Goal: Transaction & Acquisition: Purchase product/service

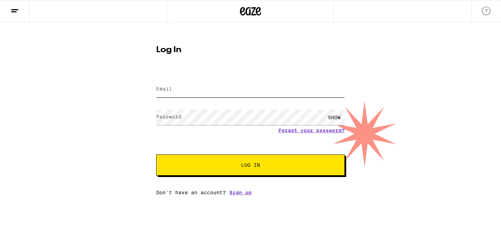
click at [219, 89] on input "Email" at bounding box center [250, 89] width 189 height 16
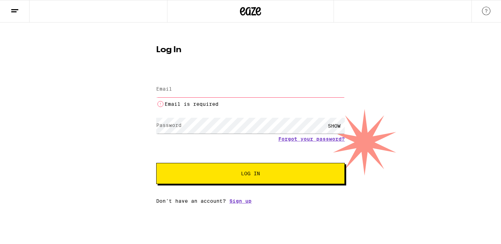
type input "[EMAIL_ADDRESS][DOMAIN_NAME]"
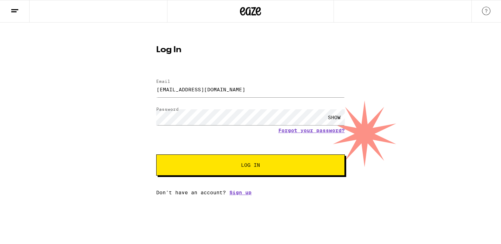
click at [246, 167] on span "Log In" at bounding box center [250, 164] width 19 height 5
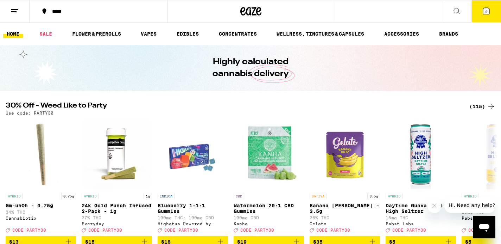
click at [457, 10] on icon at bounding box center [457, 11] width 8 height 8
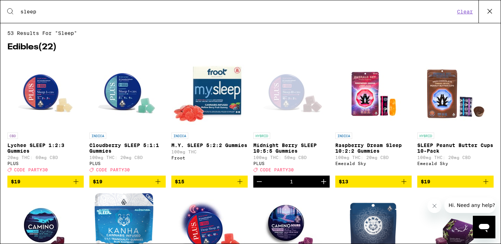
type input "sleep"
click at [119, 96] on img "Open page for Cloudberry SLEEP 5:1:1 Gummies from PLUS" at bounding box center [128, 93] width 70 height 70
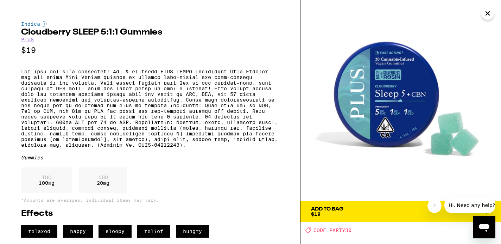
click at [325, 211] on div "Add To Bag $19" at bounding box center [327, 211] width 32 height 10
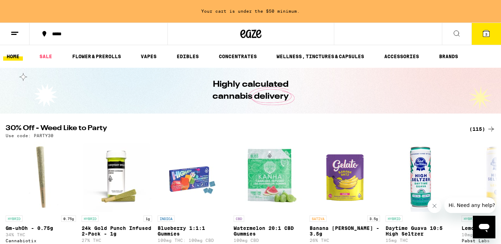
click at [485, 34] on span "3" at bounding box center [486, 34] width 2 height 4
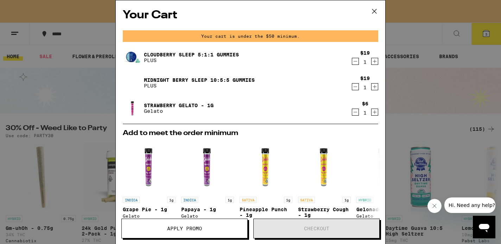
click at [198, 79] on link "Midnight Berry SLEEP 10:5:5 Gummies" at bounding box center [199, 80] width 111 height 6
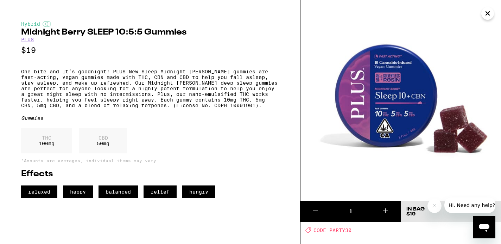
click at [489, 12] on icon "Close" at bounding box center [488, 13] width 8 height 11
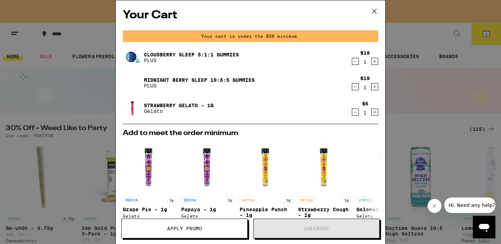
click at [199, 78] on link "Midnight Berry SLEEP 10:5:5 Gummies" at bounding box center [199, 80] width 111 height 6
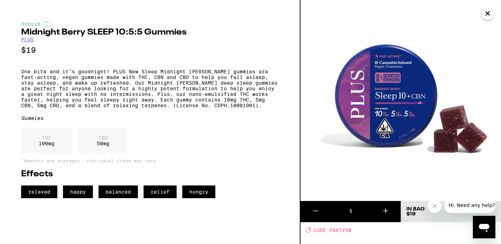
click at [494, 11] on button "Close" at bounding box center [488, 13] width 13 height 13
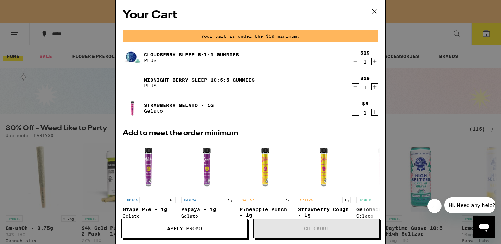
click at [230, 54] on link "Cloudberry SLEEP 5:1:1 Gummies" at bounding box center [191, 55] width 95 height 6
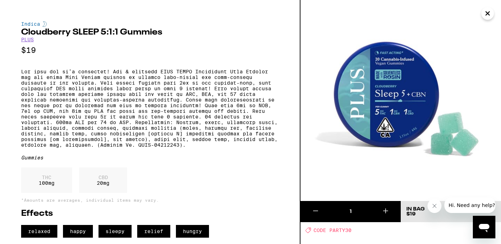
click at [490, 14] on icon "Close" at bounding box center [488, 13] width 8 height 11
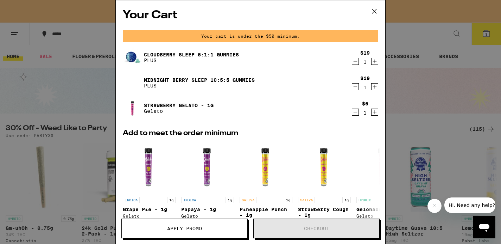
click at [234, 78] on link "Midnight Berry SLEEP 10:5:5 Gummies" at bounding box center [199, 80] width 111 height 6
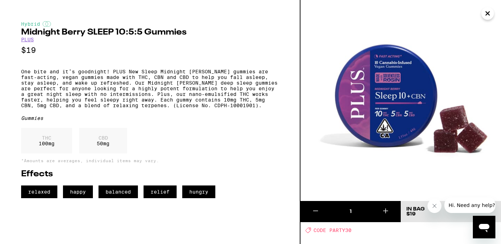
click at [486, 14] on icon "Close" at bounding box center [488, 14] width 4 height 4
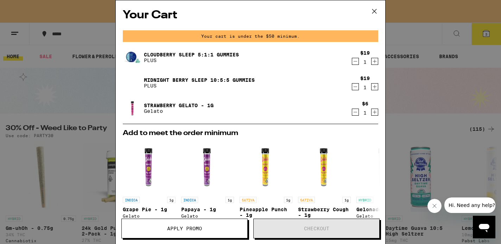
click at [224, 57] on p "PLUS" at bounding box center [191, 60] width 95 height 6
click at [198, 56] on link "Cloudberry SLEEP 5:1:1 Gummies" at bounding box center [191, 55] width 95 height 6
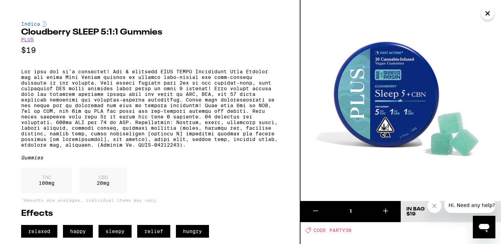
click at [490, 13] on icon "Close" at bounding box center [488, 13] width 8 height 11
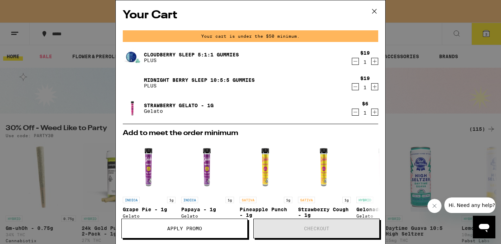
click at [354, 63] on icon "Decrement" at bounding box center [355, 61] width 6 height 8
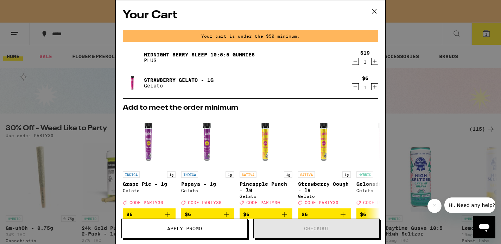
click at [374, 11] on icon at bounding box center [374, 11] width 11 height 11
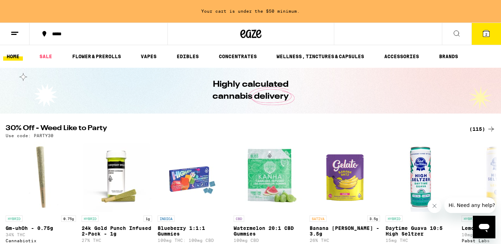
click at [458, 33] on icon at bounding box center [457, 33] width 8 height 8
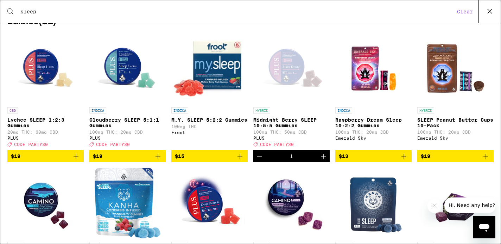
scroll to position [18, 0]
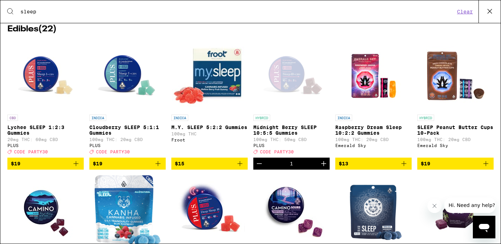
click at [288, 79] on div "Open page for Midnight Berry SLEEP 10:5:5 Gummies from PLUS" at bounding box center [292, 75] width 70 height 70
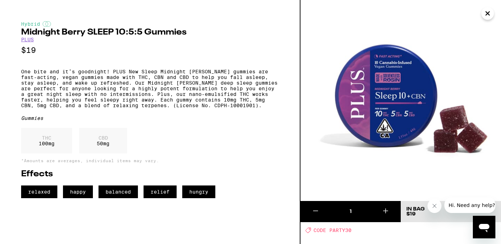
click at [485, 15] on icon "Close" at bounding box center [488, 13] width 8 height 11
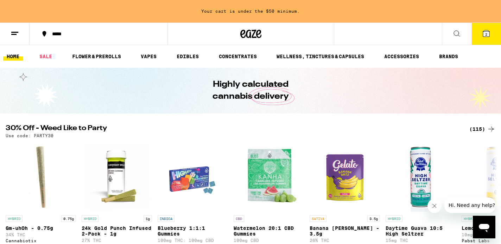
click at [485, 34] on span "2" at bounding box center [486, 34] width 2 height 4
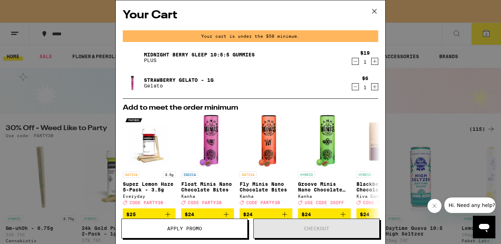
click at [221, 52] on link "Midnight Berry SLEEP 10:5:5 Gummies" at bounding box center [199, 55] width 111 height 6
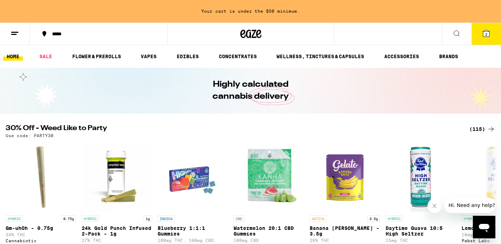
click at [456, 33] on icon at bounding box center [457, 33] width 8 height 8
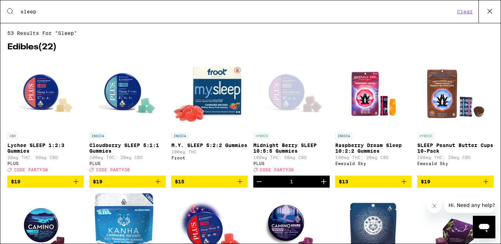
click at [157, 186] on icon "Add to bag" at bounding box center [158, 181] width 8 height 8
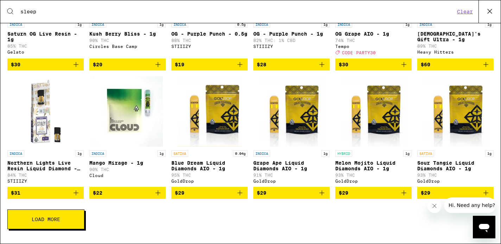
scroll to position [440, 0]
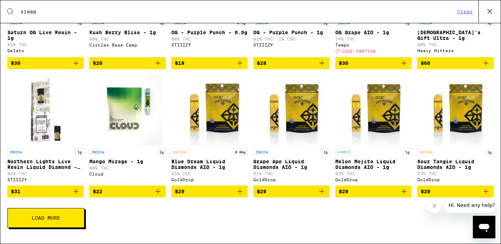
click at [287, 126] on img "Open page for Grape Ape Liquid Diamonds AIO - 1g from GoldDrop" at bounding box center [291, 110] width 65 height 70
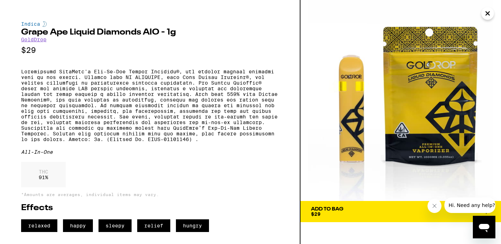
scroll to position [7, 0]
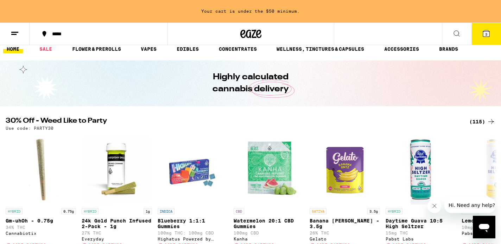
scroll to position [9, 0]
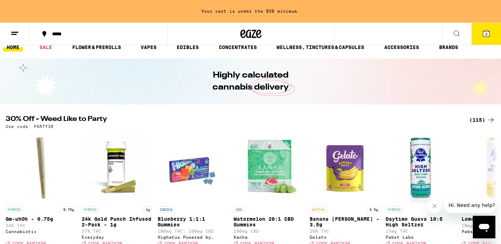
click at [454, 34] on icon at bounding box center [457, 33] width 8 height 8
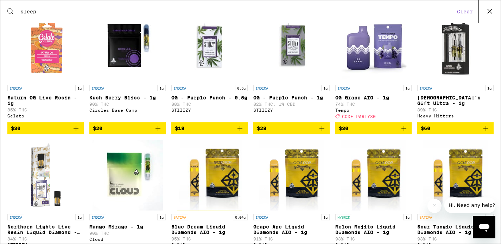
scroll to position [374, 0]
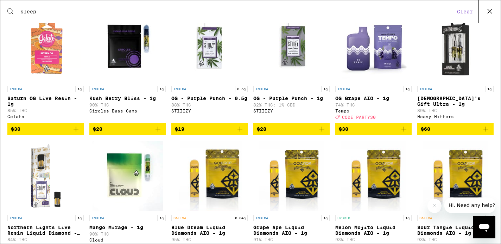
click at [362, 101] on p "OG Grape AIO - 1g" at bounding box center [373, 98] width 76 height 6
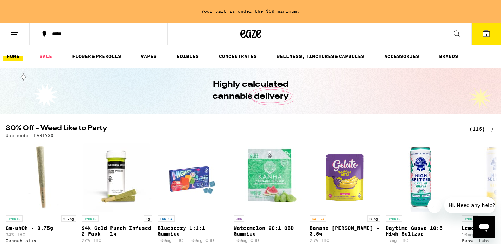
click at [457, 31] on icon at bounding box center [457, 33] width 8 height 8
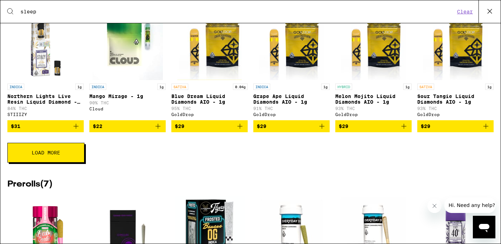
scroll to position [520, 0]
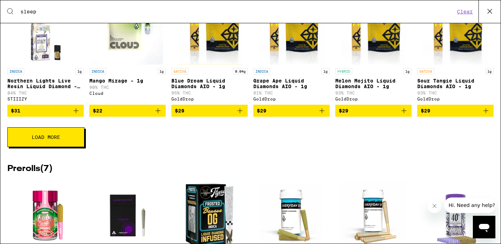
click at [75, 147] on button "Load More" at bounding box center [45, 137] width 77 height 20
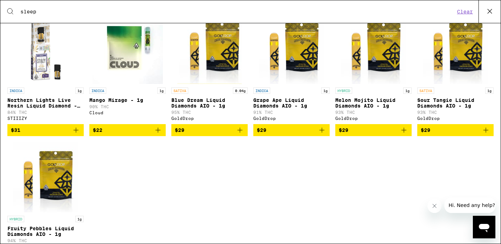
scroll to position [498, 0]
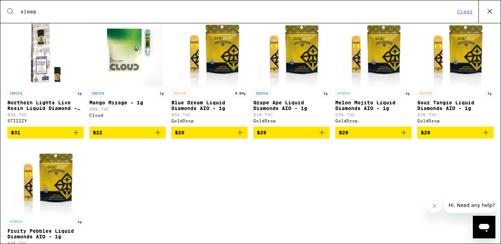
click at [279, 111] on p "Grape Ape Liquid Diamonds AIO - 1g" at bounding box center [291, 105] width 76 height 11
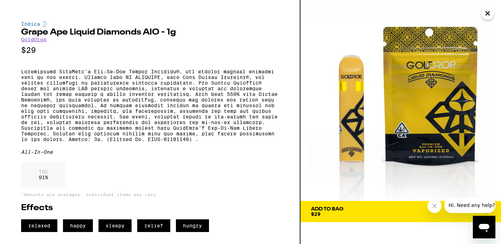
click at [45, 40] on link "GoldDrop" at bounding box center [33, 40] width 25 height 6
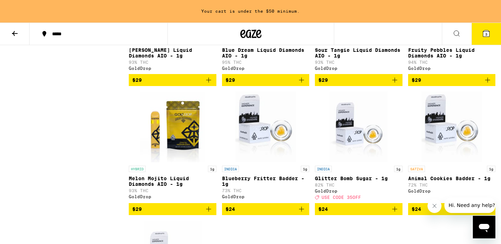
scroll to position [401, 0]
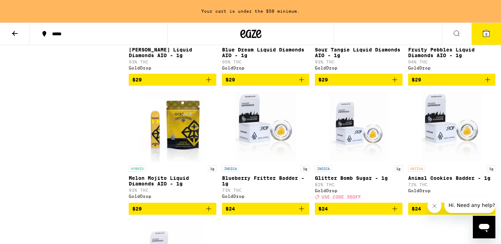
click at [11, 32] on icon at bounding box center [15, 33] width 8 height 8
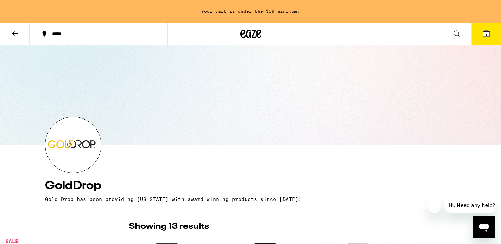
click at [14, 34] on icon at bounding box center [15, 33] width 8 height 8
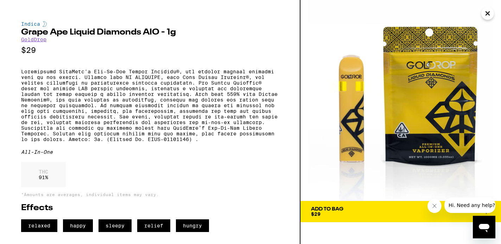
click at [485, 14] on icon "Close" at bounding box center [488, 13] width 8 height 11
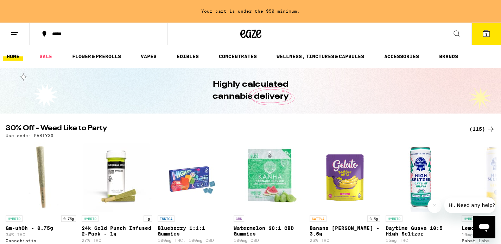
click at [456, 35] on icon at bounding box center [457, 33] width 8 height 8
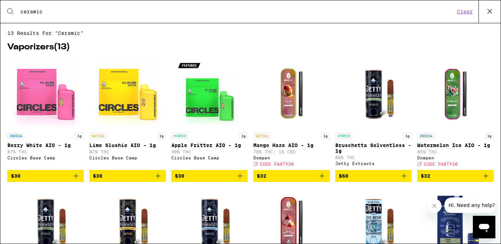
type input "ceramic"
click at [39, 112] on img "Open page for Berry White AIO - 1g from Circles Base Camp" at bounding box center [46, 93] width 70 height 70
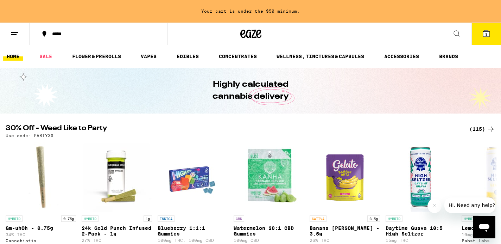
click at [456, 31] on icon at bounding box center [457, 33] width 8 height 8
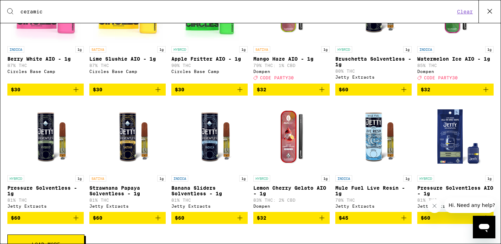
scroll to position [115, 0]
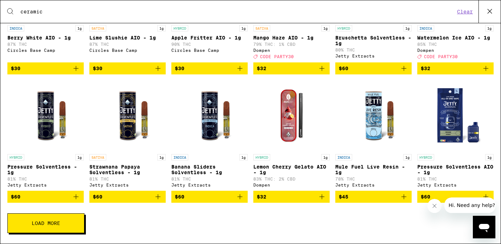
click at [39, 222] on span "Load More" at bounding box center [46, 222] width 29 height 5
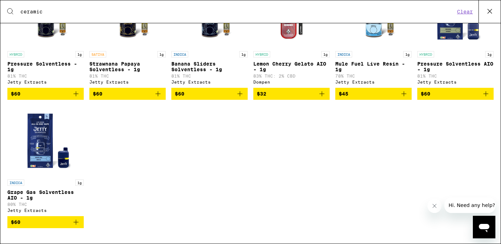
scroll to position [222, 0]
click at [38, 126] on img "Open page for Grape Gas Solventless AIO - 1g from Jetty Extracts" at bounding box center [46, 140] width 70 height 70
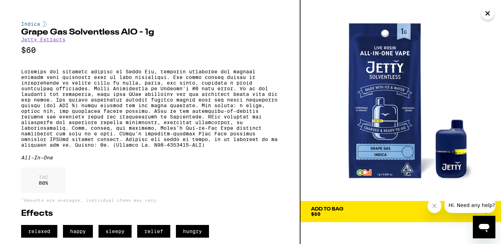
scroll to position [13, 0]
click at [325, 206] on div "Add To Bag" at bounding box center [327, 208] width 32 height 5
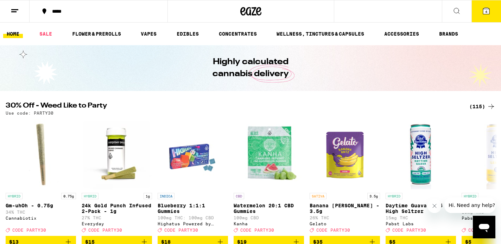
click at [486, 13] on span "4" at bounding box center [486, 12] width 2 height 4
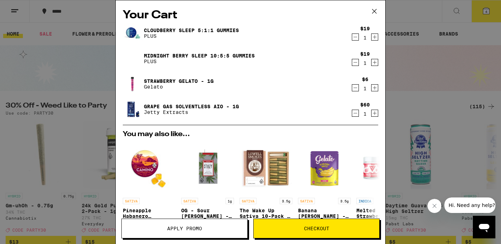
click at [354, 63] on icon "Decrement" at bounding box center [355, 62] width 6 height 8
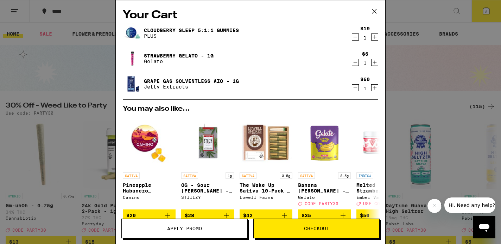
click at [181, 55] on link "Strawberry Gelato - 1g" at bounding box center [179, 56] width 70 height 6
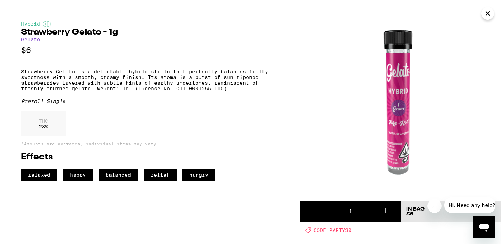
click at [27, 42] on link "Gelato" at bounding box center [30, 40] width 19 height 6
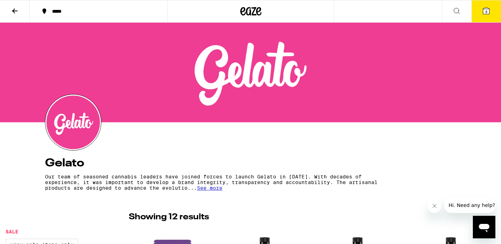
click at [488, 8] on icon at bounding box center [486, 11] width 6 height 6
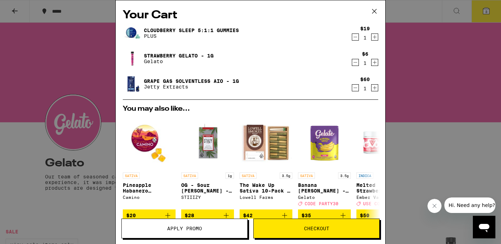
click at [355, 63] on icon "Decrement" at bounding box center [355, 62] width 6 height 8
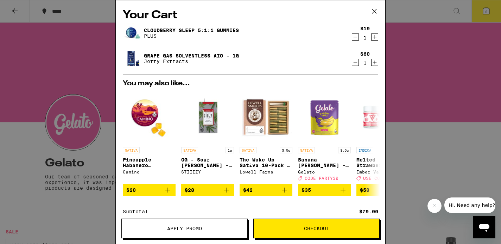
click at [356, 38] on icon "Decrement" at bounding box center [355, 37] width 6 height 8
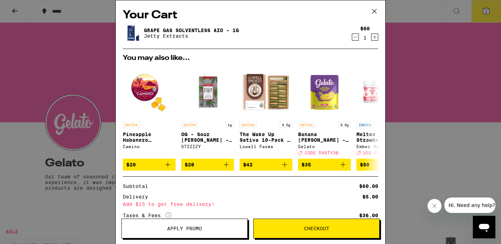
click at [372, 9] on icon at bounding box center [374, 11] width 11 height 11
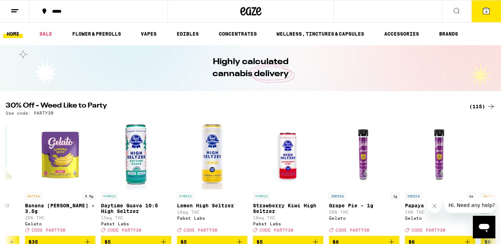
scroll to position [13, 0]
